Goal: Navigation & Orientation: Find specific page/section

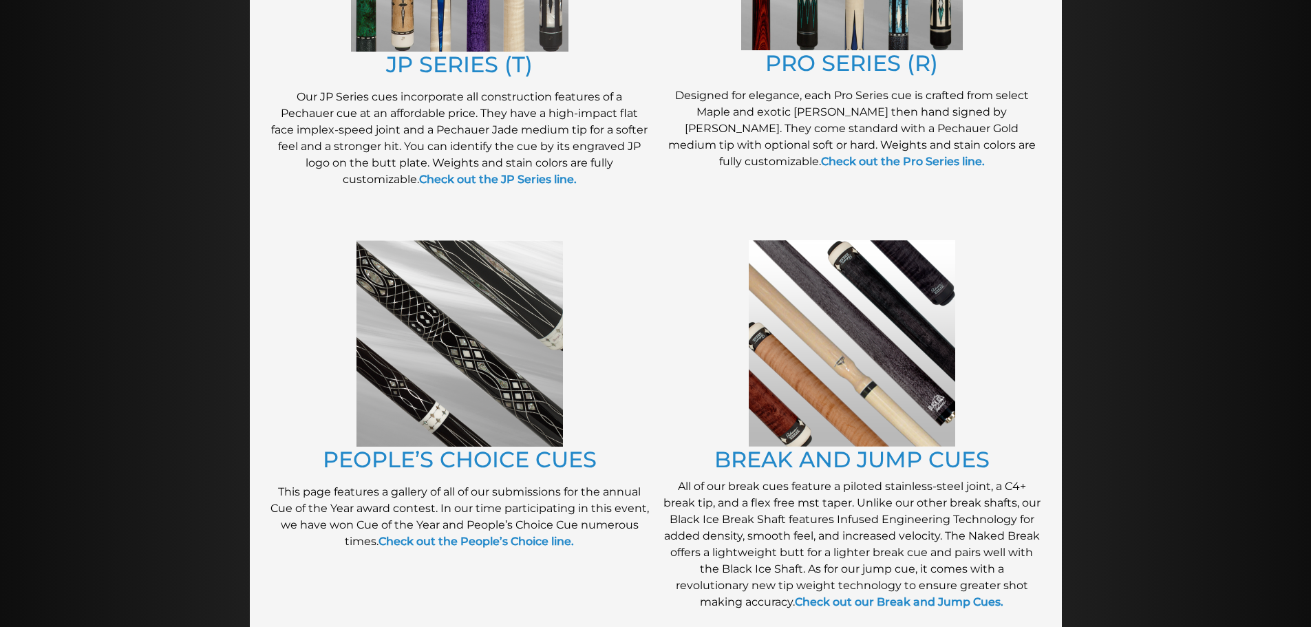
scroll to position [926, 0]
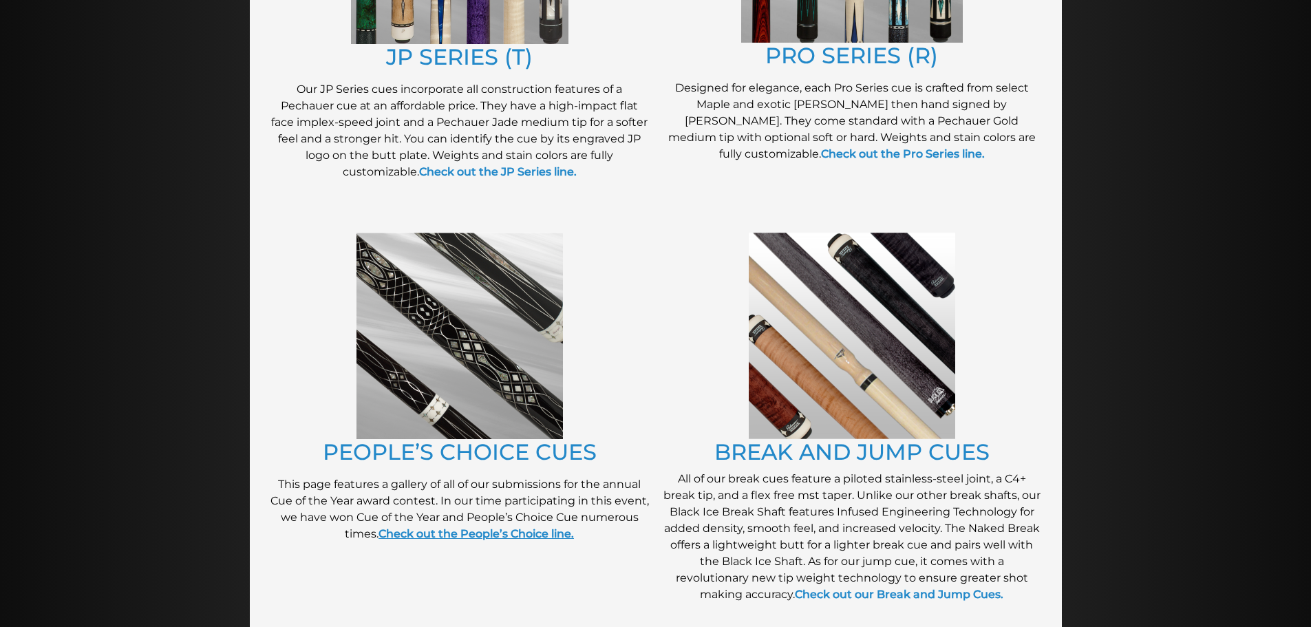
click at [481, 531] on strong "Check out the People’s Choice line." at bounding box center [475, 533] width 195 height 13
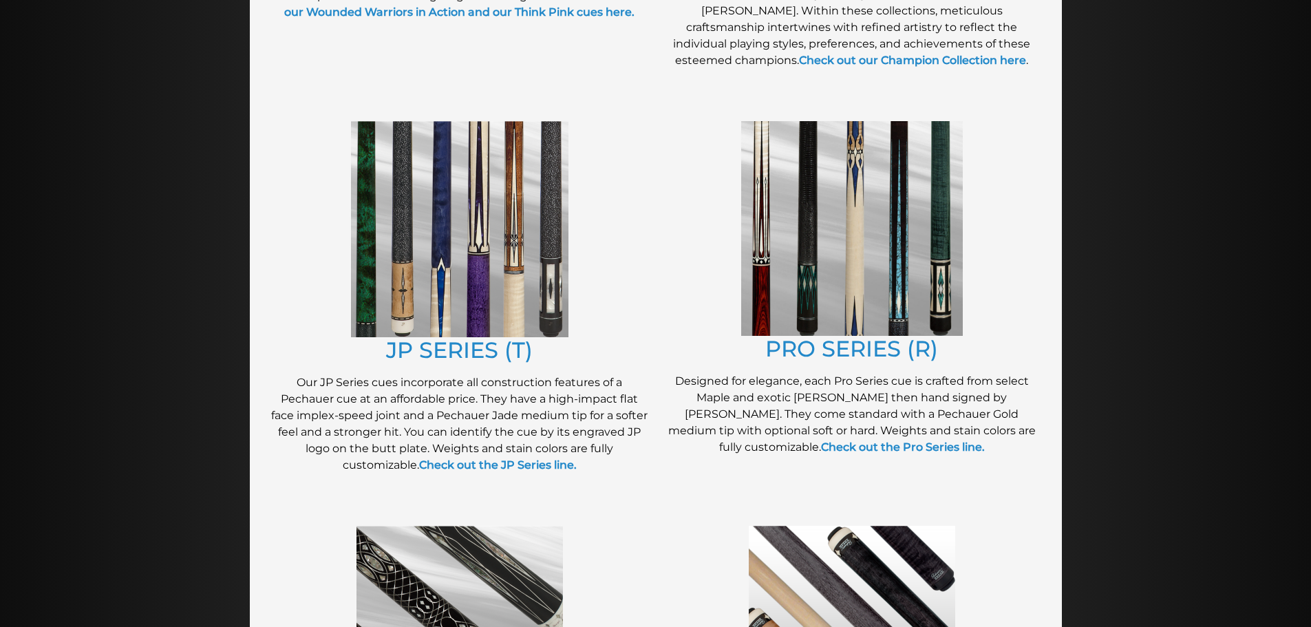
scroll to position [623, 0]
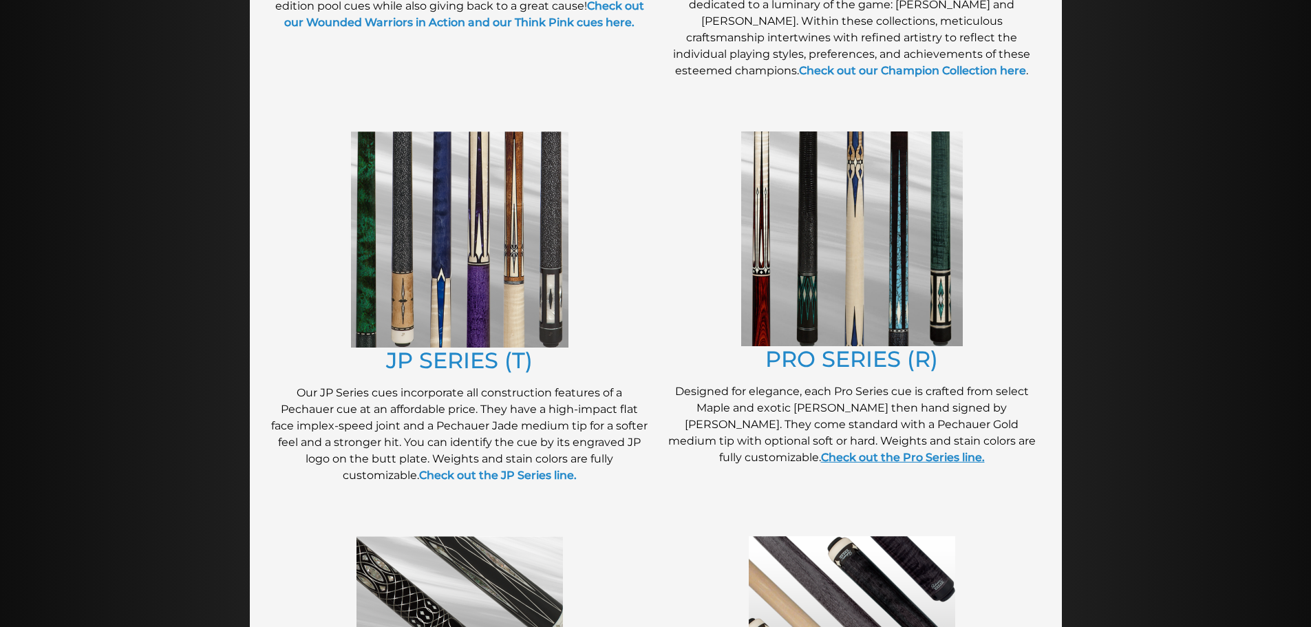
click at [890, 458] on link "Check out the Pro Series line." at bounding box center [903, 457] width 164 height 13
click at [501, 473] on strong "Check out the JP Series line." at bounding box center [498, 474] width 158 height 13
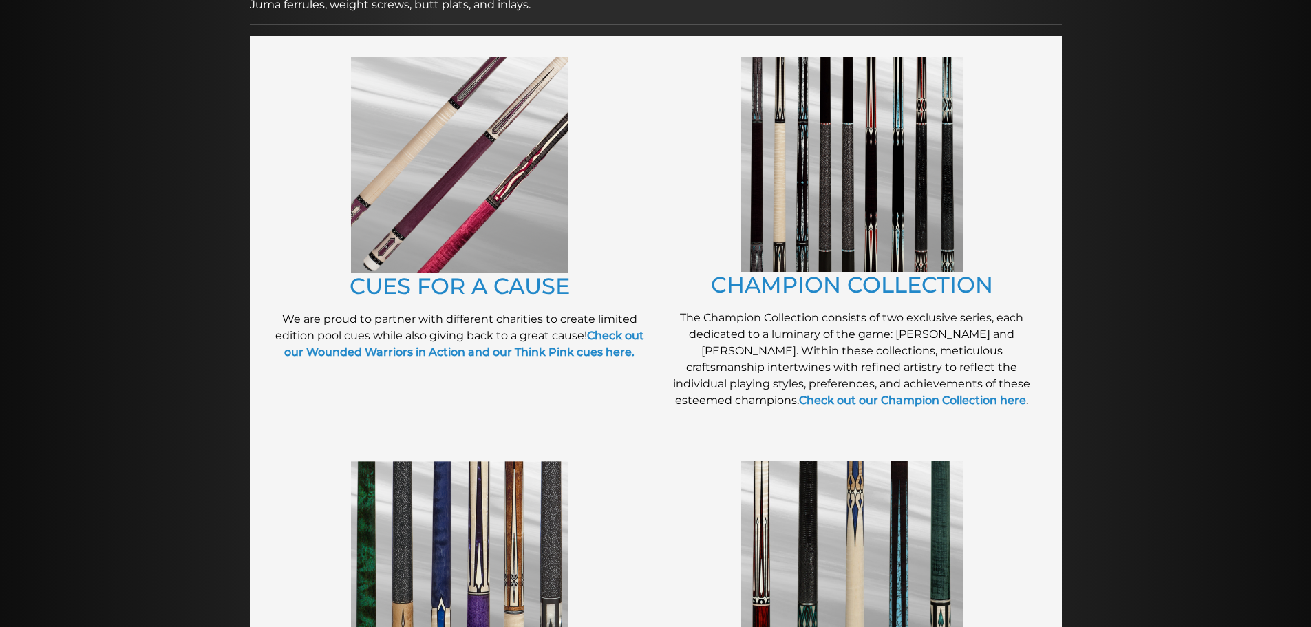
scroll to position [214, 0]
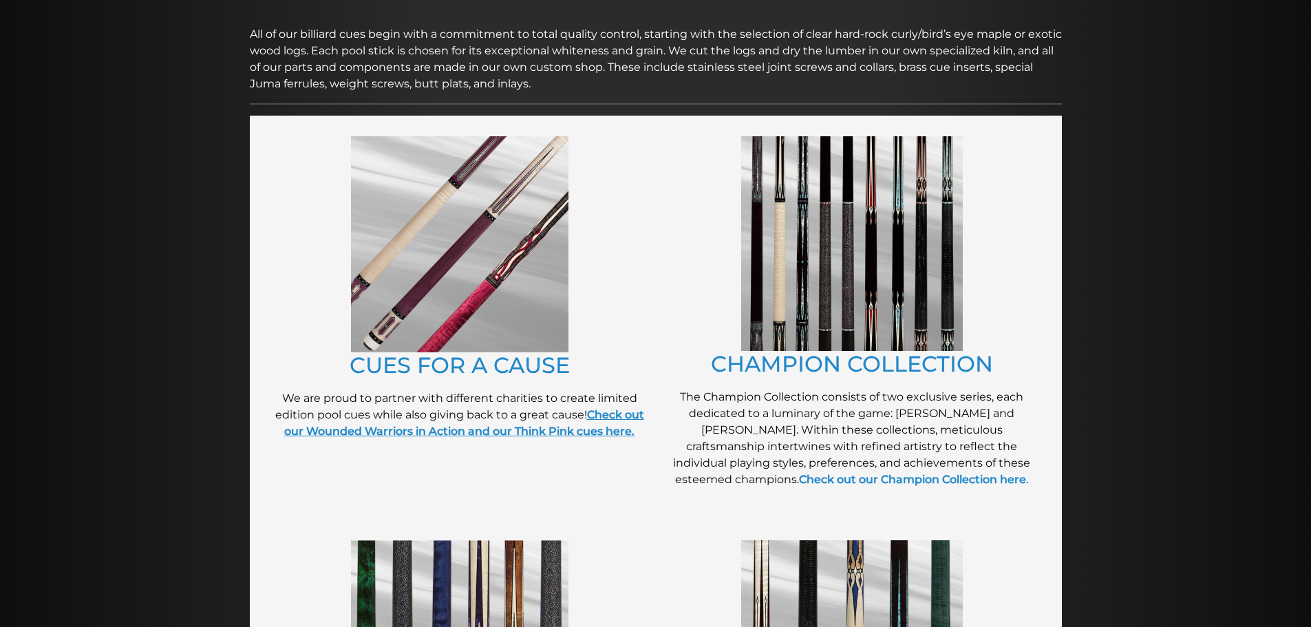
click at [378, 432] on strong "Check out our Wounded Warriors in Action and our Think Pink cues here." at bounding box center [464, 423] width 360 height 30
click at [978, 473] on link "Check out our Champion Collection here" at bounding box center [912, 479] width 227 height 13
